Goal: Information Seeking & Learning: Learn about a topic

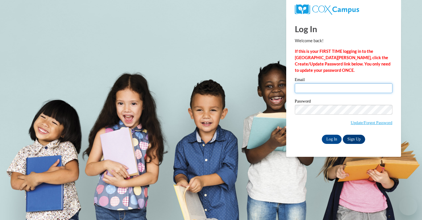
click at [305, 89] on input "Email" at bounding box center [344, 88] width 98 height 10
type input "clwestbrook@augusta.edu"
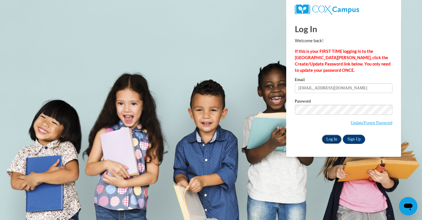
click at [336, 141] on input "Log In" at bounding box center [332, 139] width 20 height 9
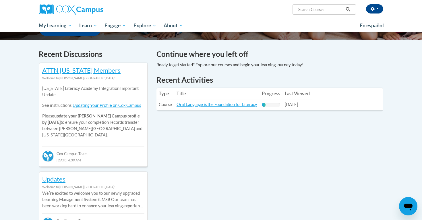
scroll to position [165, 0]
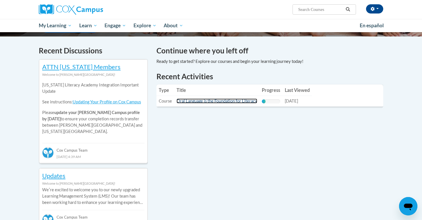
click at [226, 101] on link "Oral Language is the Foundation for Literacy" at bounding box center [216, 100] width 81 height 5
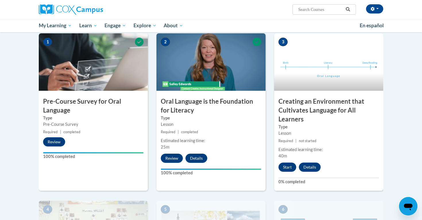
scroll to position [128, 0]
